Goal: Information Seeking & Learning: Find specific page/section

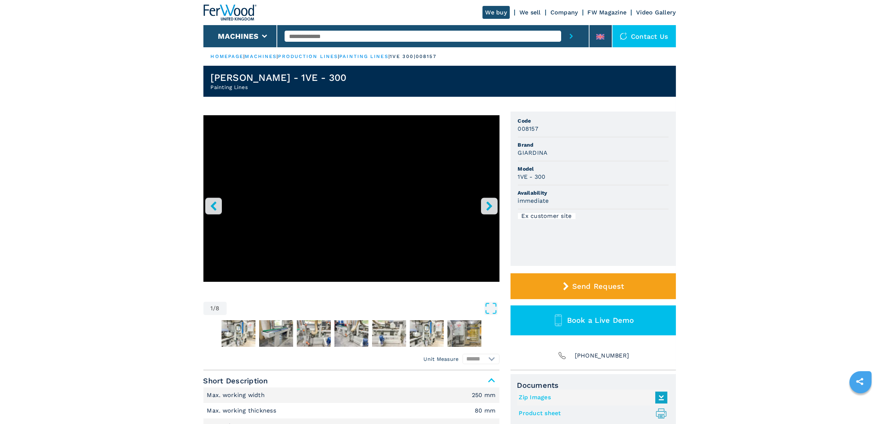
click at [298, 36] on input "text" at bounding box center [423, 36] width 276 height 11
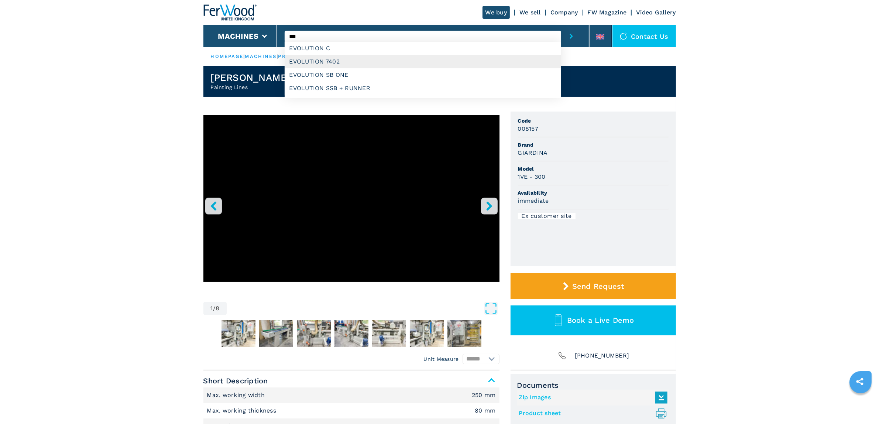
click at [313, 59] on div "EVOLUTION 7402" at bounding box center [423, 61] width 276 height 13
type input "**********"
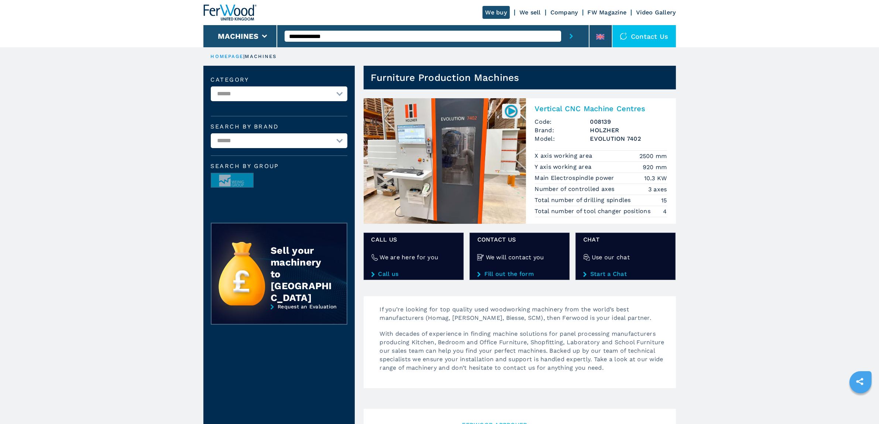
click at [555, 110] on h2 "Vertical CNC Machine Centres" at bounding box center [601, 108] width 132 height 9
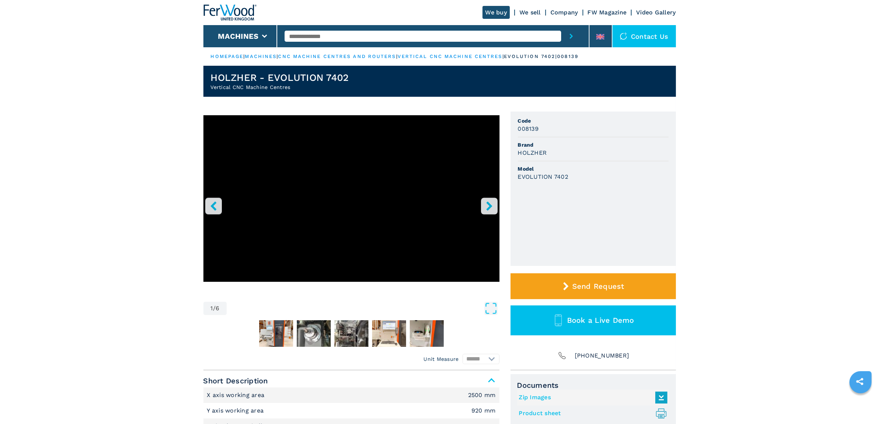
click at [486, 206] on icon "right-button" at bounding box center [489, 205] width 9 height 9
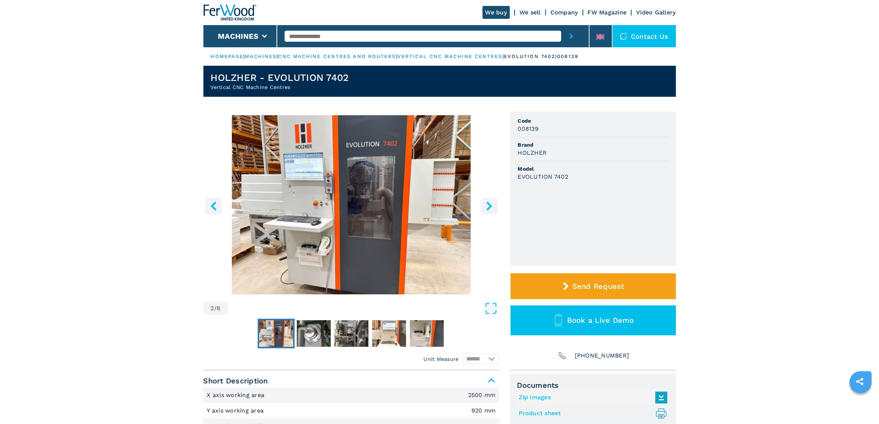
click at [486, 206] on icon "right-button" at bounding box center [489, 205] width 9 height 9
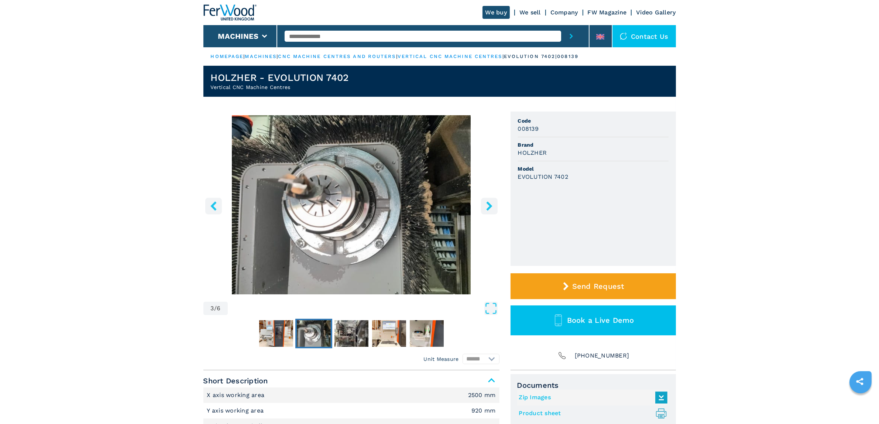
click at [486, 206] on icon "right-button" at bounding box center [489, 205] width 9 height 9
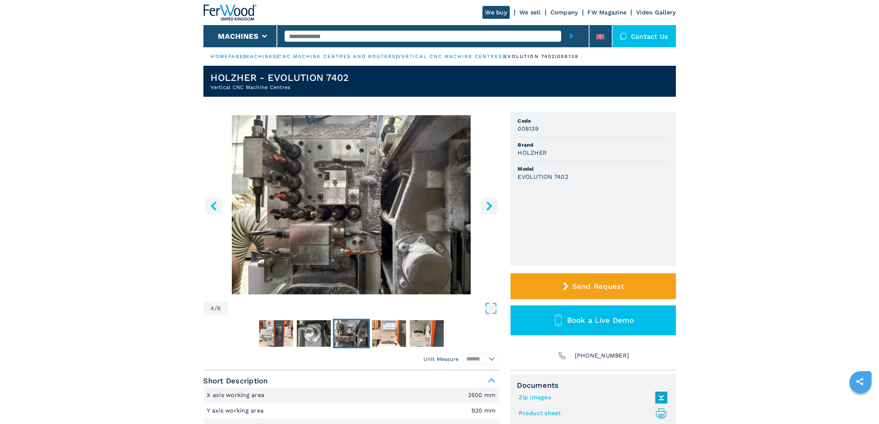
click at [486, 206] on icon "right-button" at bounding box center [489, 205] width 9 height 9
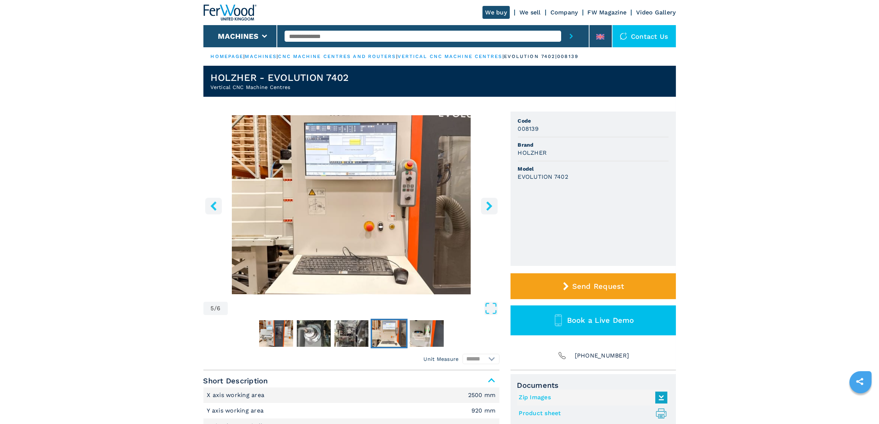
click at [486, 206] on icon "right-button" at bounding box center [489, 205] width 9 height 9
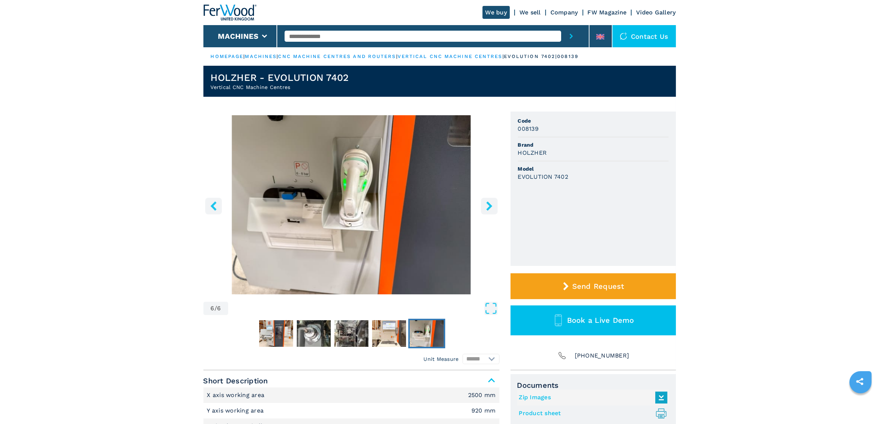
click at [486, 206] on icon "right-button" at bounding box center [489, 205] width 9 height 9
